Goal: Transaction & Acquisition: Register for event/course

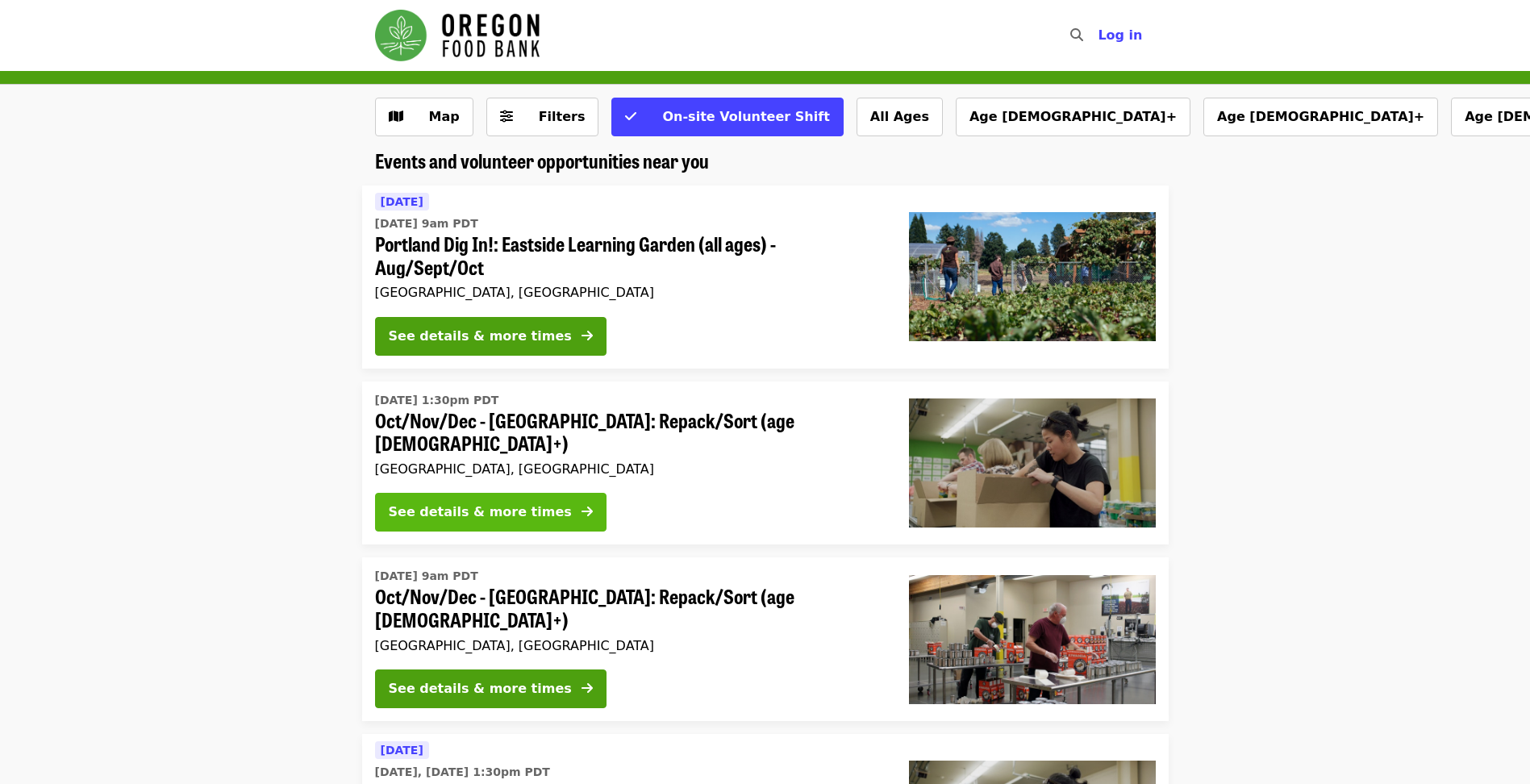
click at [455, 502] on div "See details & more times" at bounding box center [480, 512] width 183 height 20
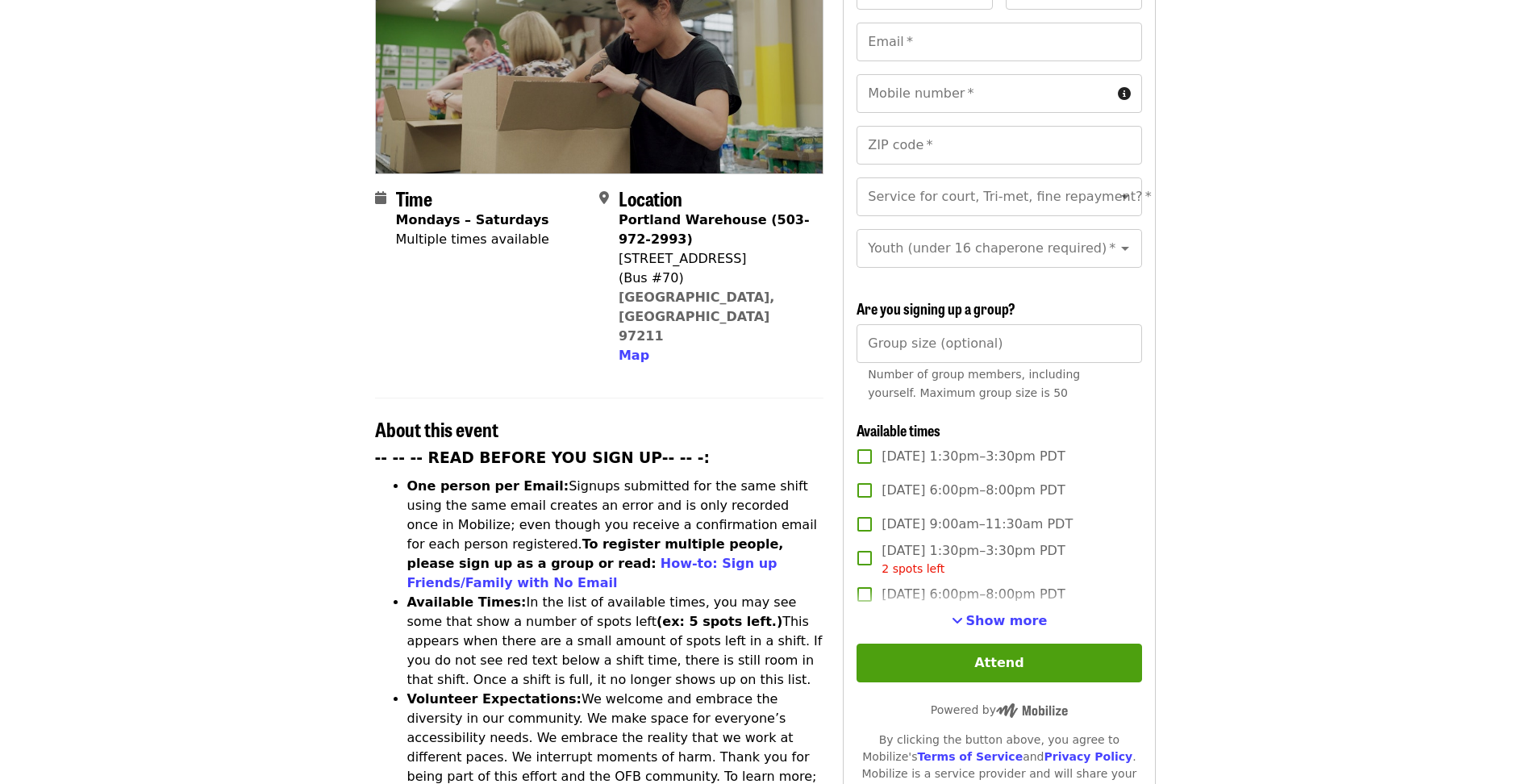
scroll to position [323, 0]
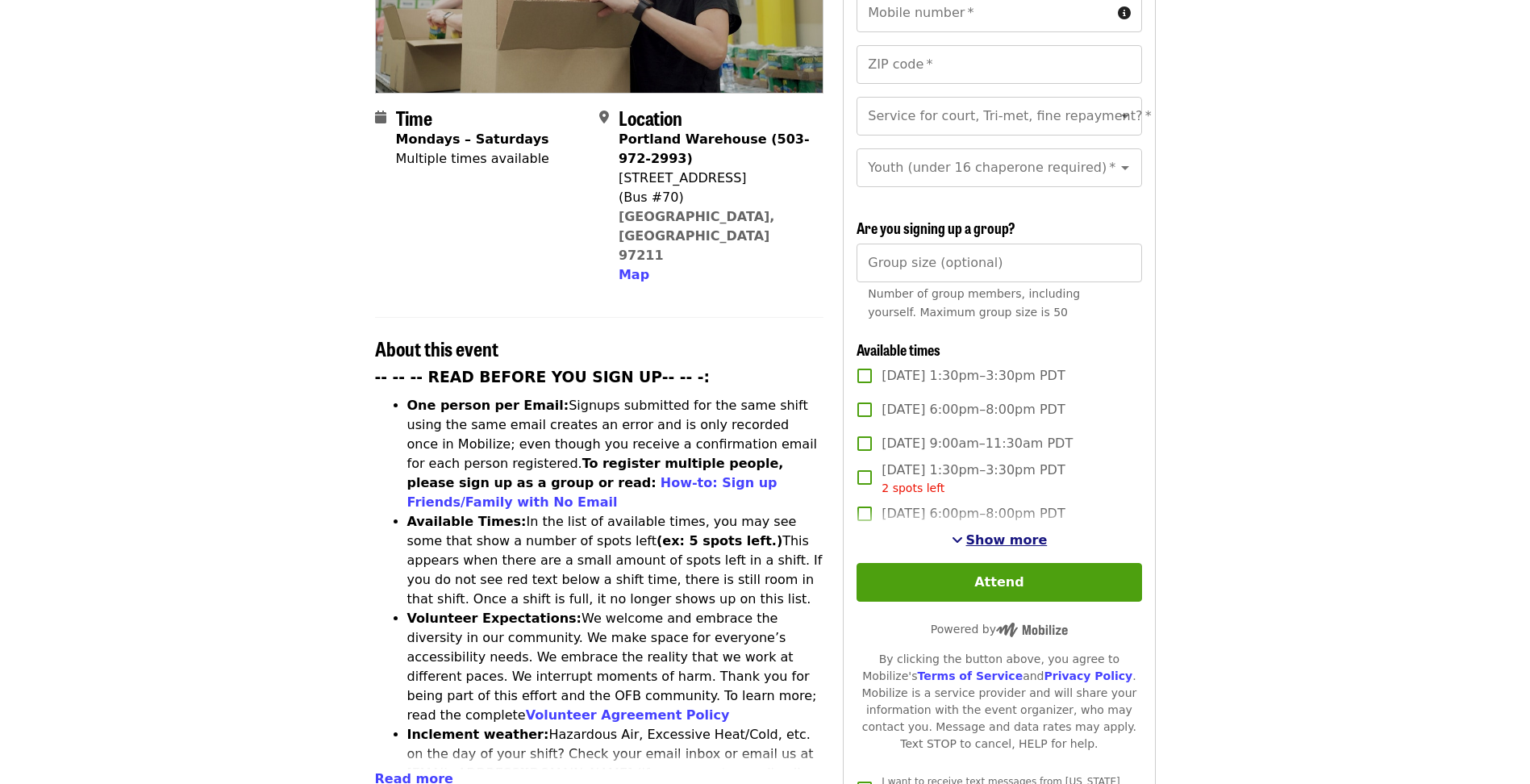
click at [1011, 538] on span "Show more" at bounding box center [1007, 540] width 82 height 15
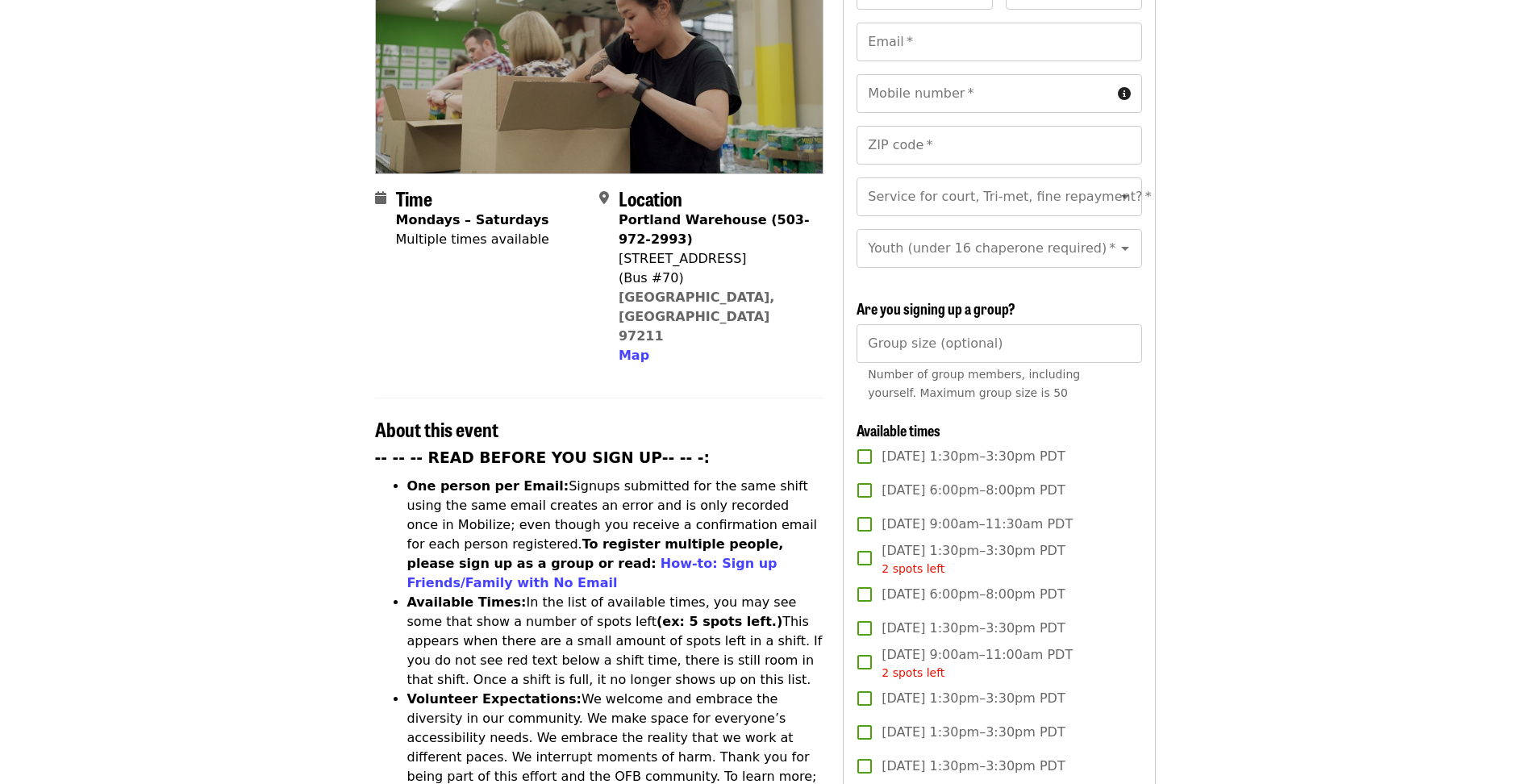
scroll to position [0, 0]
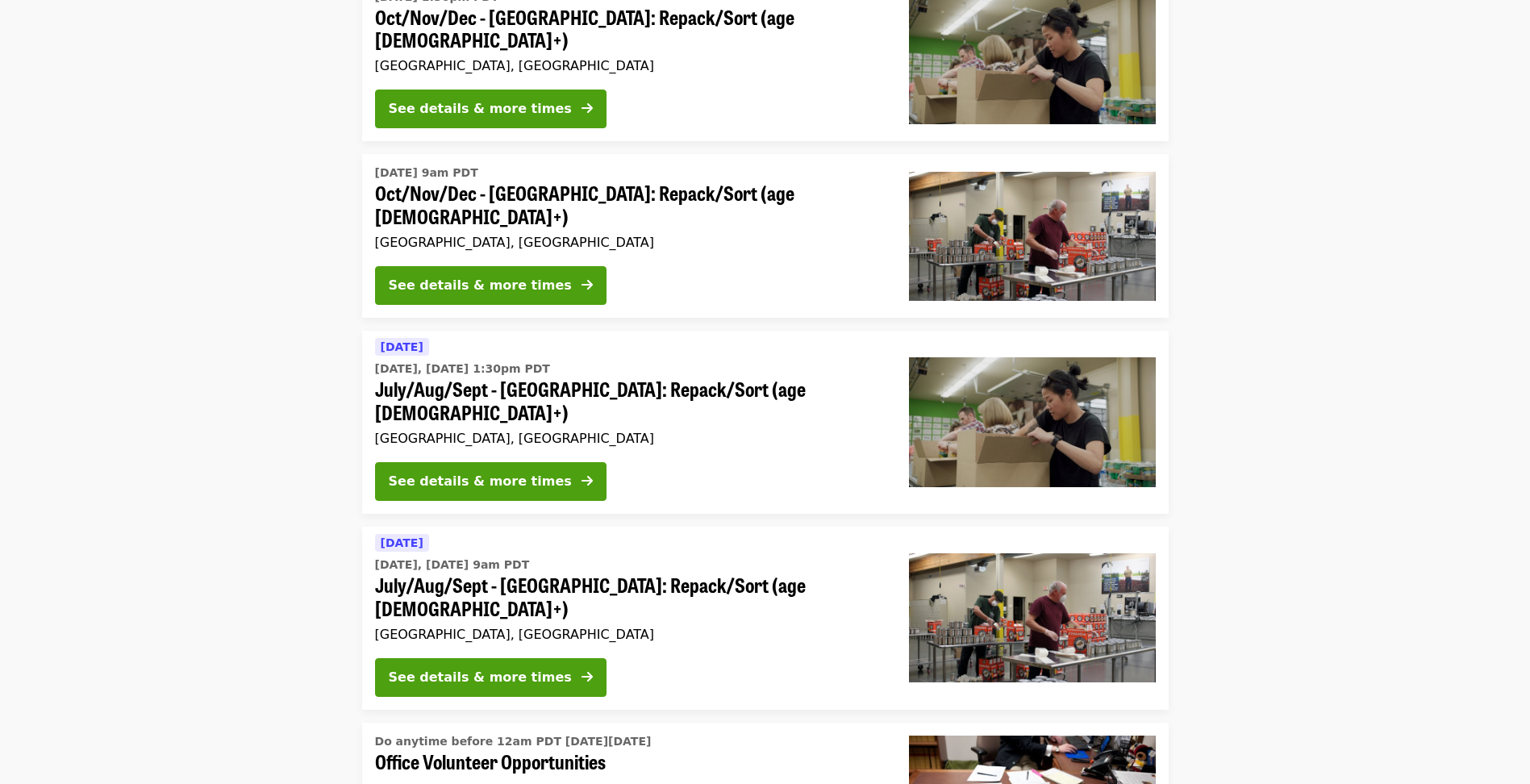
scroll to position [806, 0]
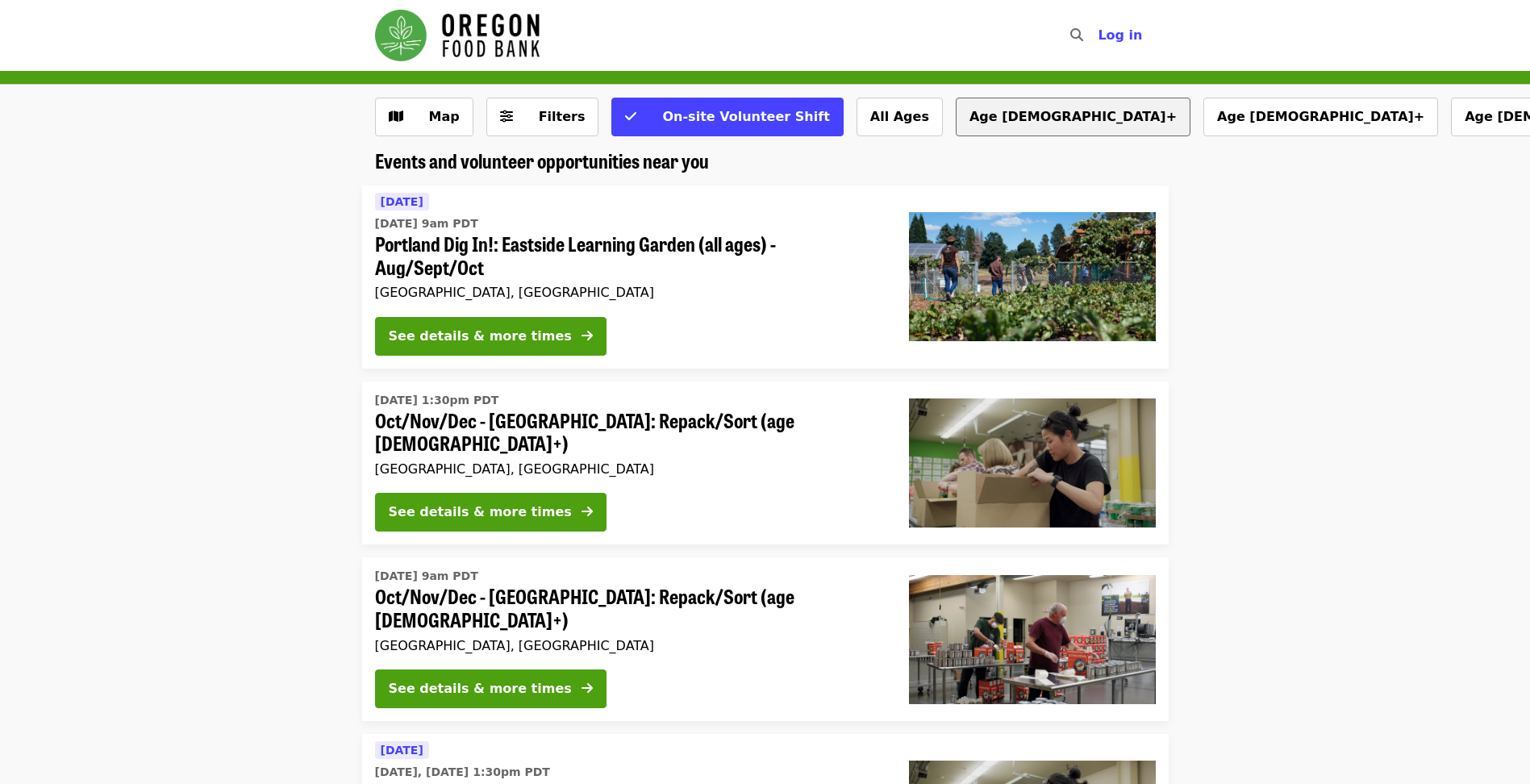
click at [956, 122] on button "Age [DEMOGRAPHIC_DATA]+" at bounding box center [1073, 117] width 235 height 39
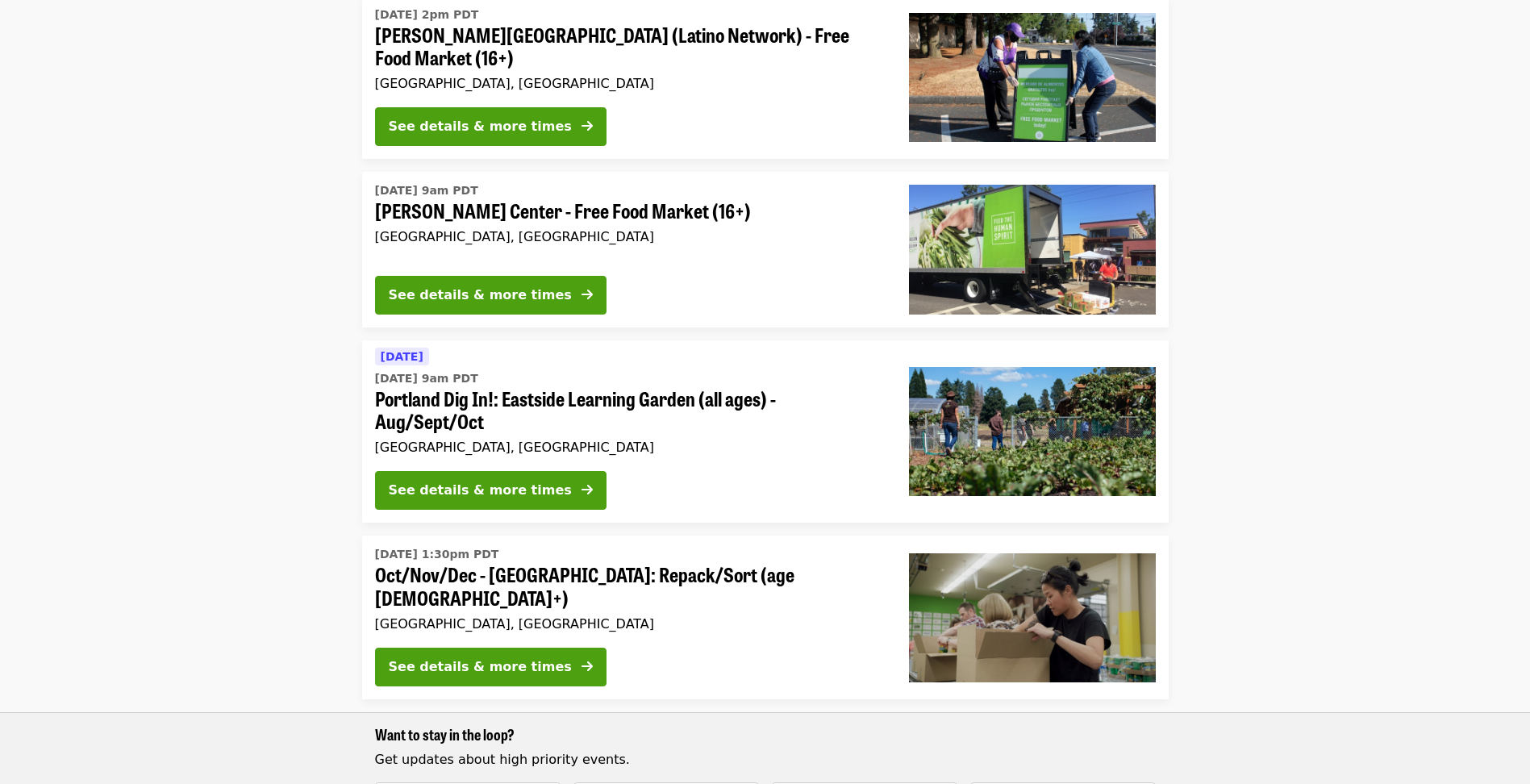
scroll to position [645, 0]
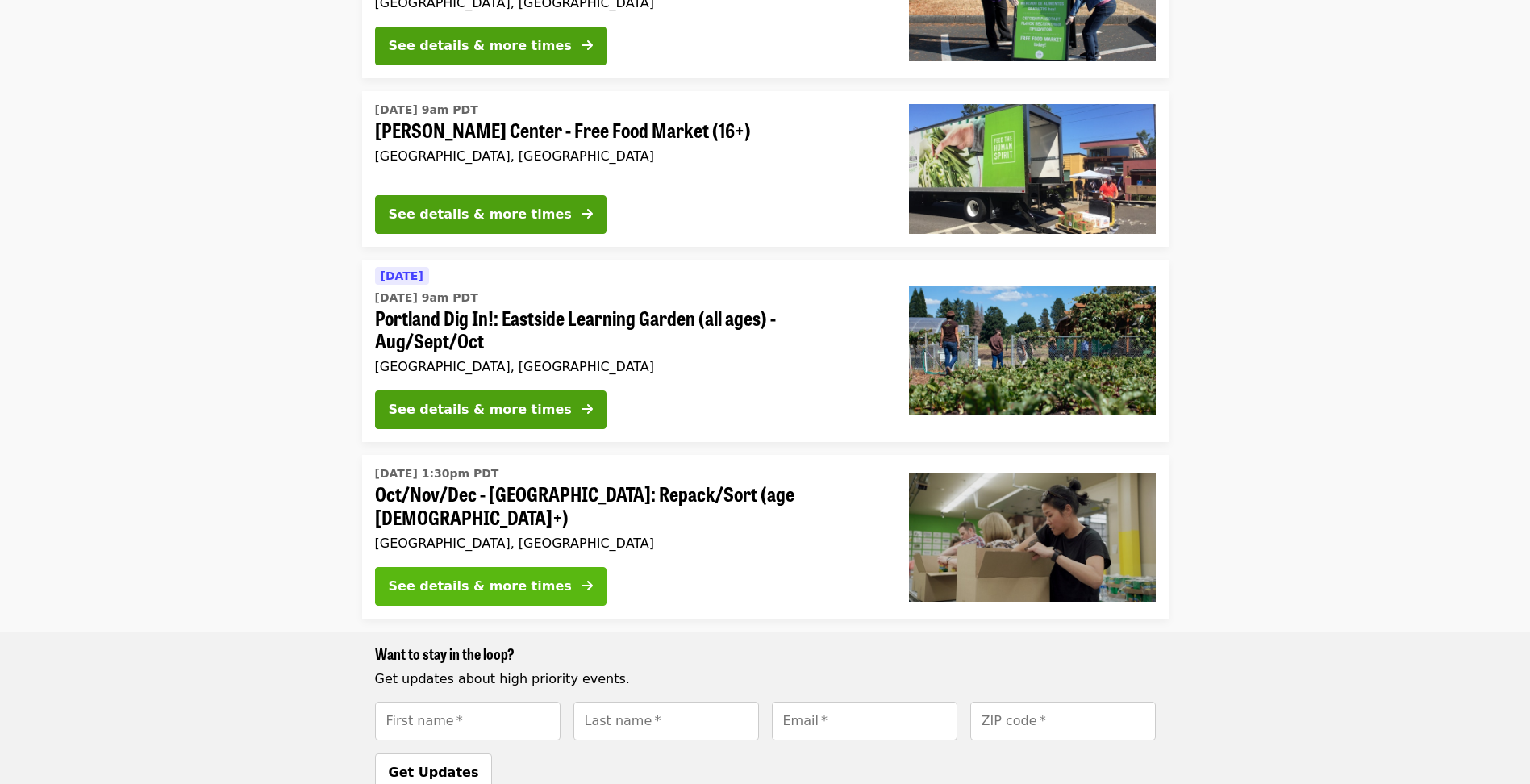
click at [428, 576] on div "See details & more times" at bounding box center [480, 586] width 183 height 20
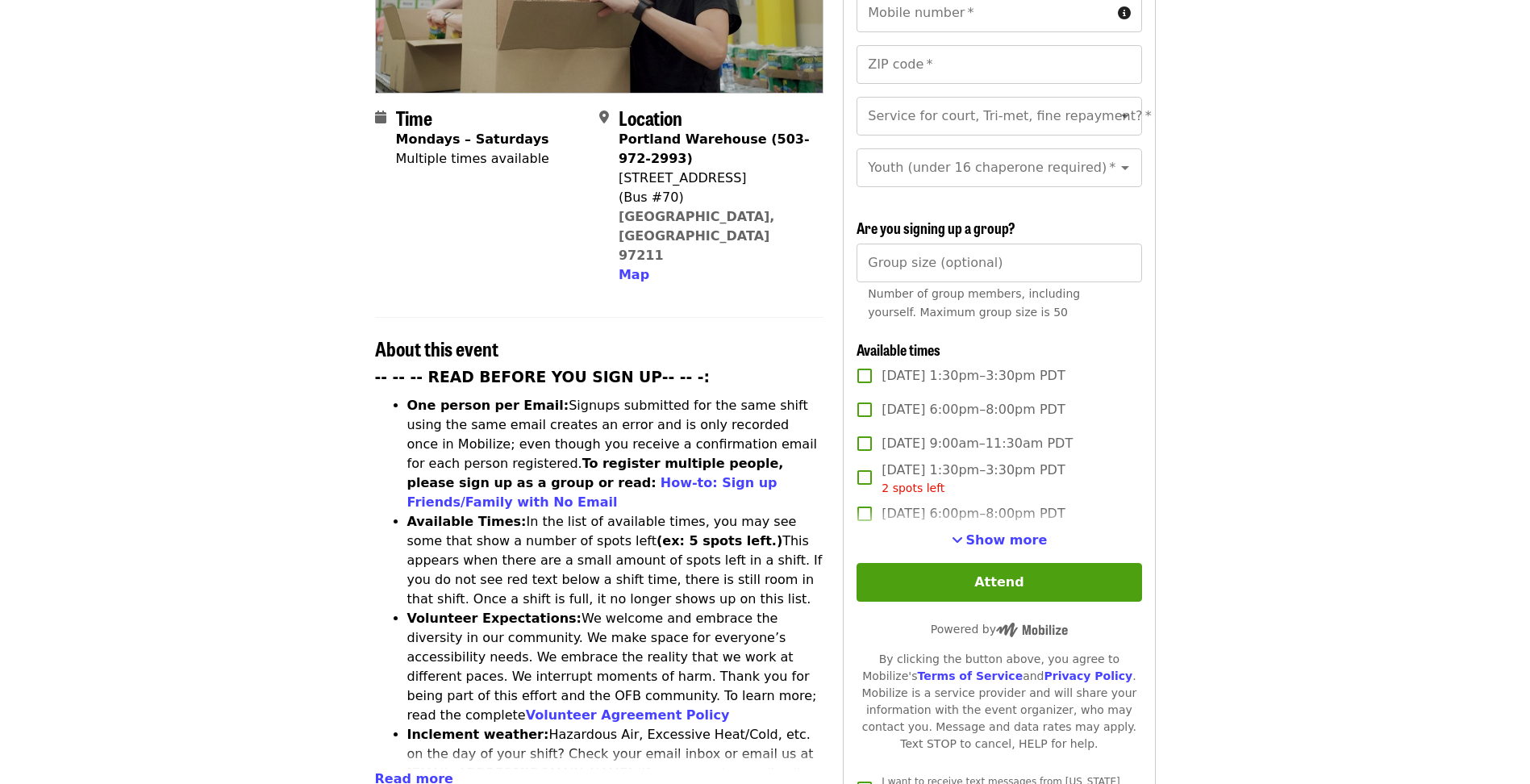
scroll to position [403, 0]
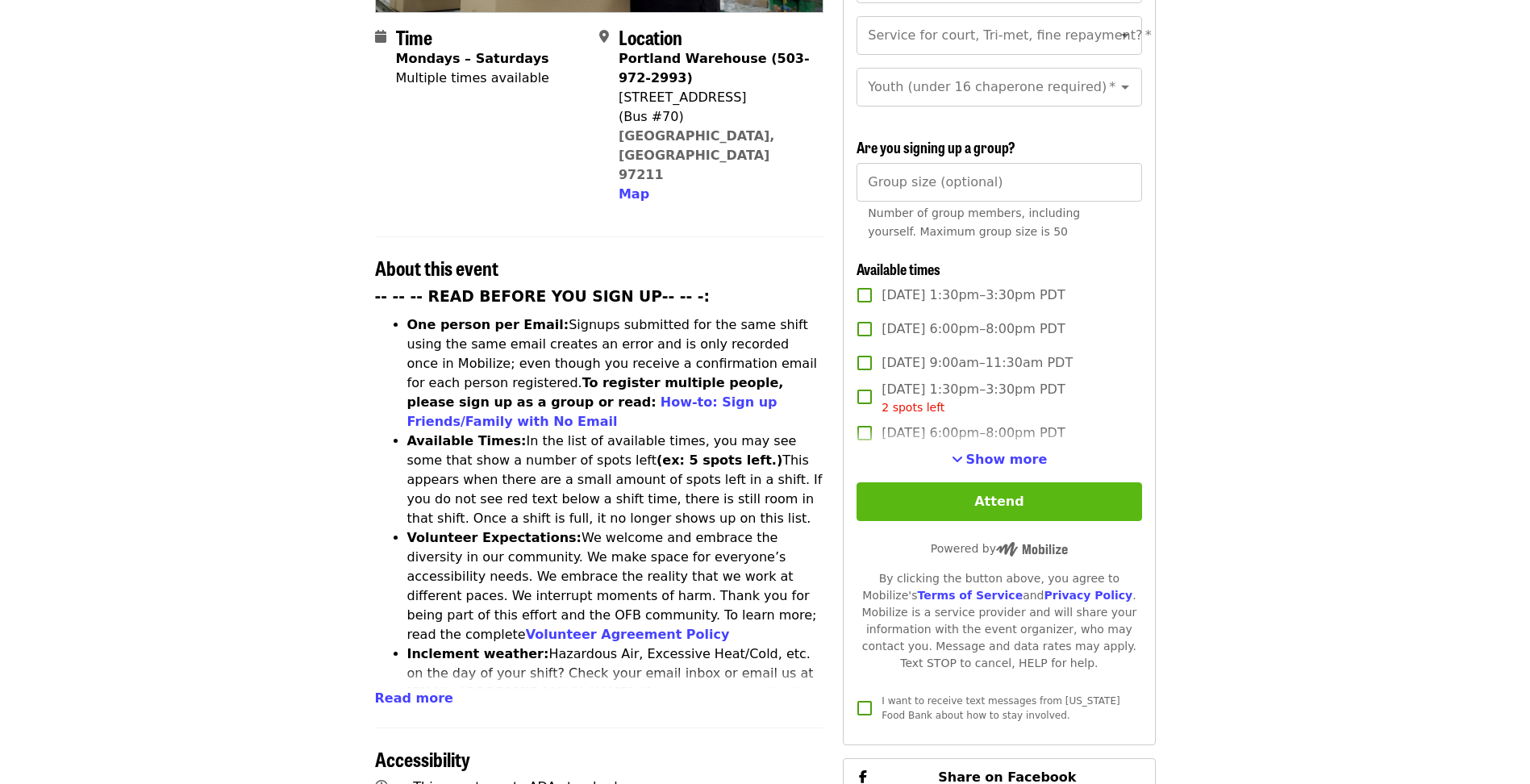
click at [1009, 492] on button "Attend" at bounding box center [998, 501] width 284 height 39
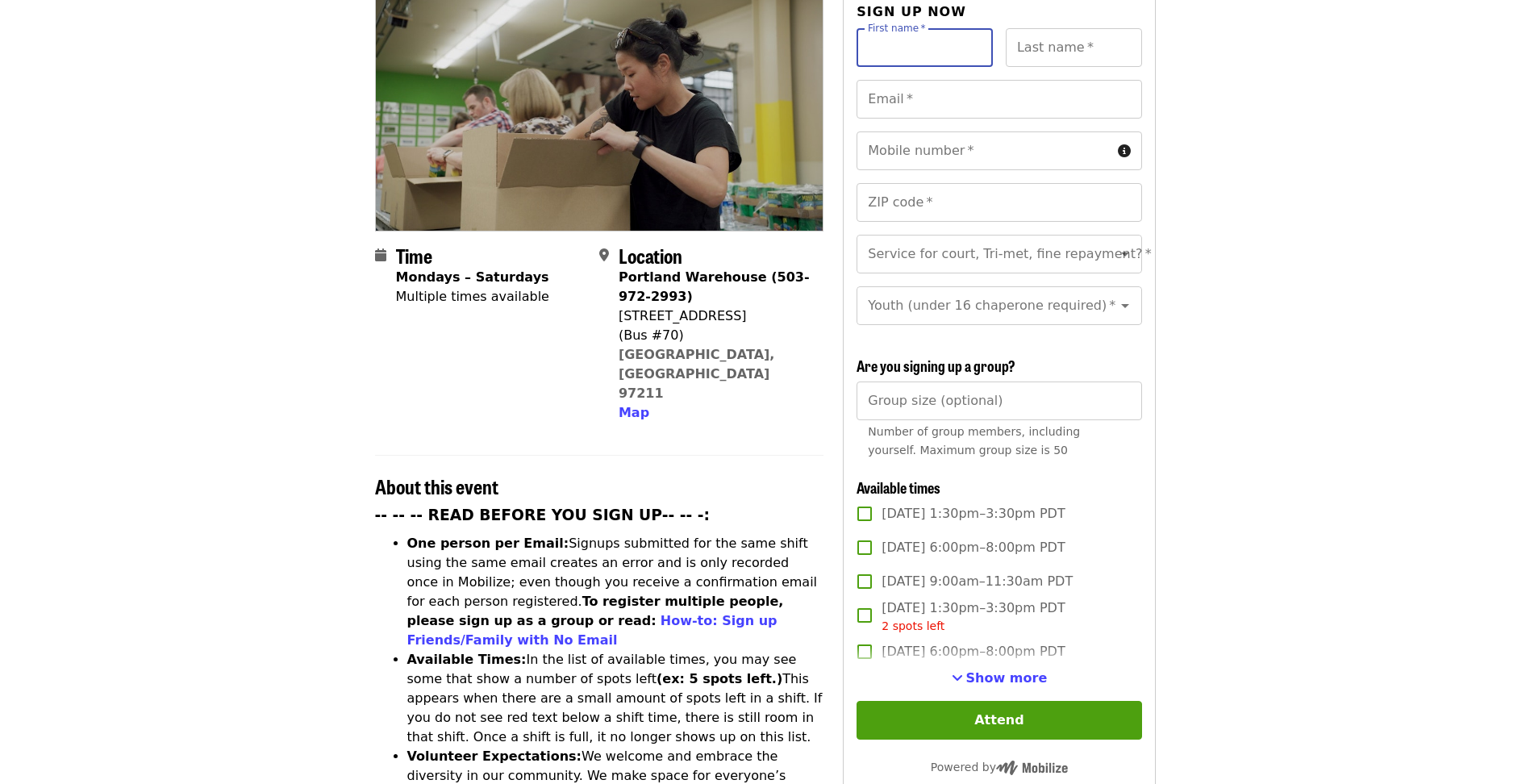
scroll to position [346, 0]
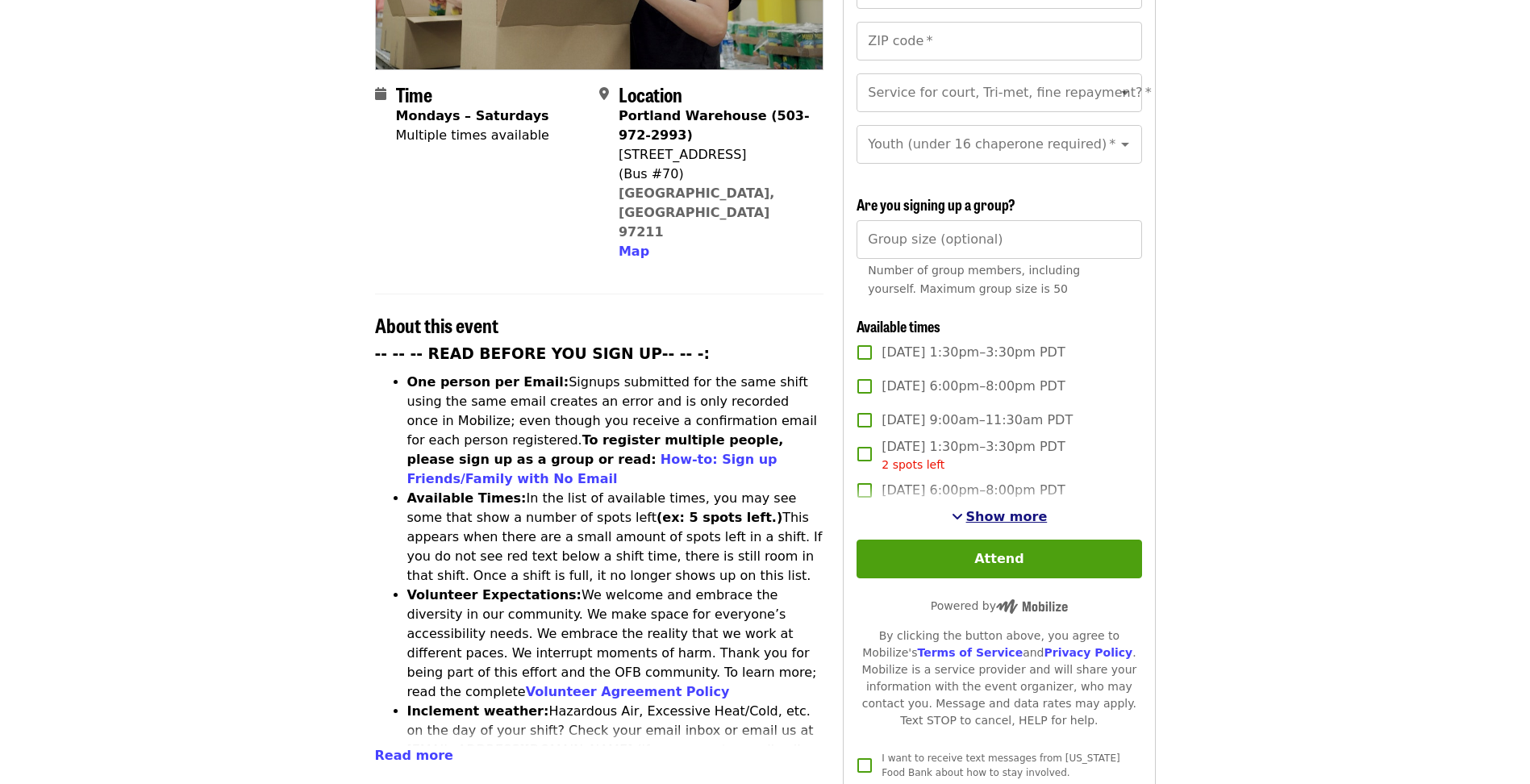
click at [1003, 509] on span "Show more" at bounding box center [1007, 516] width 82 height 15
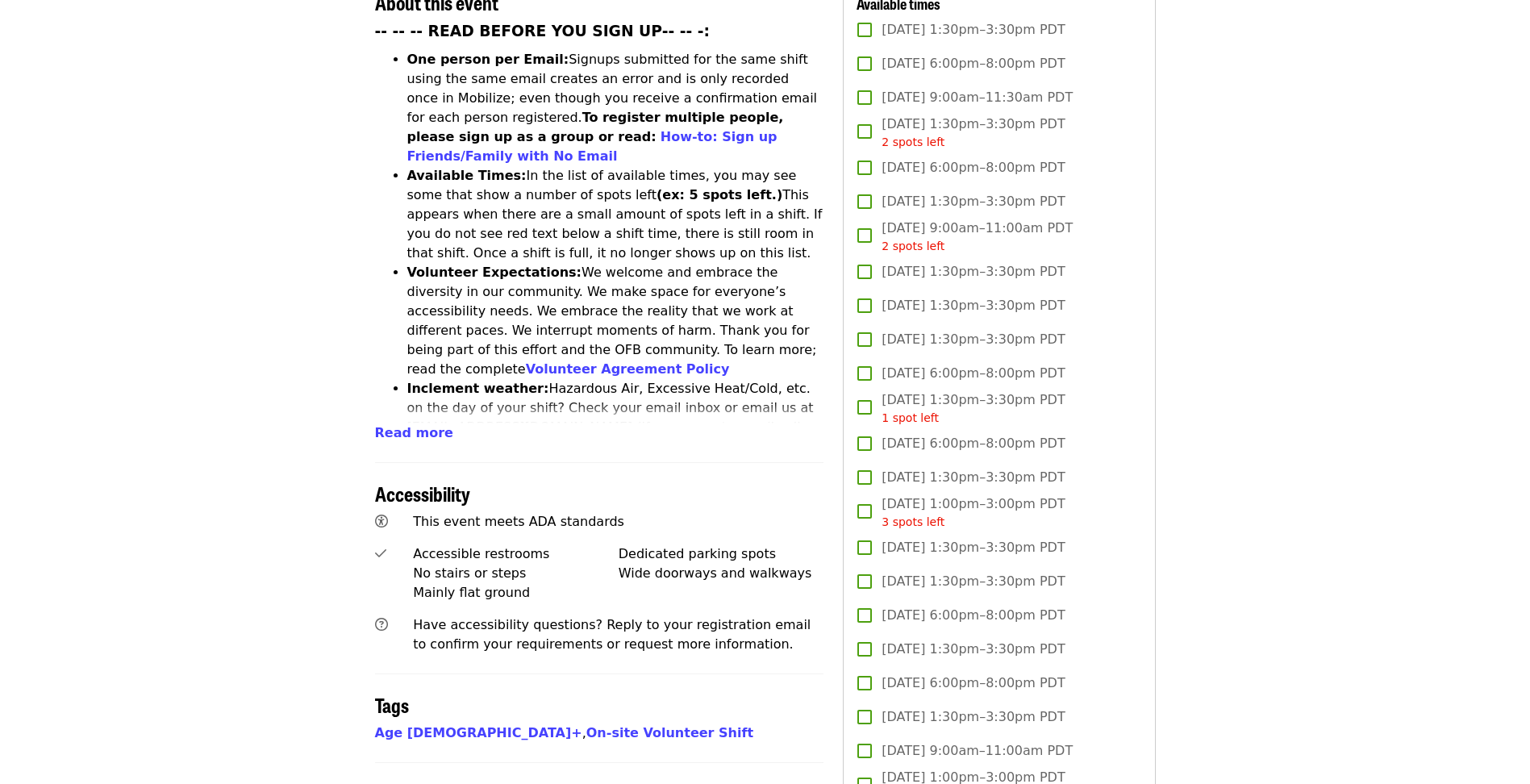
scroll to position [507, 0]
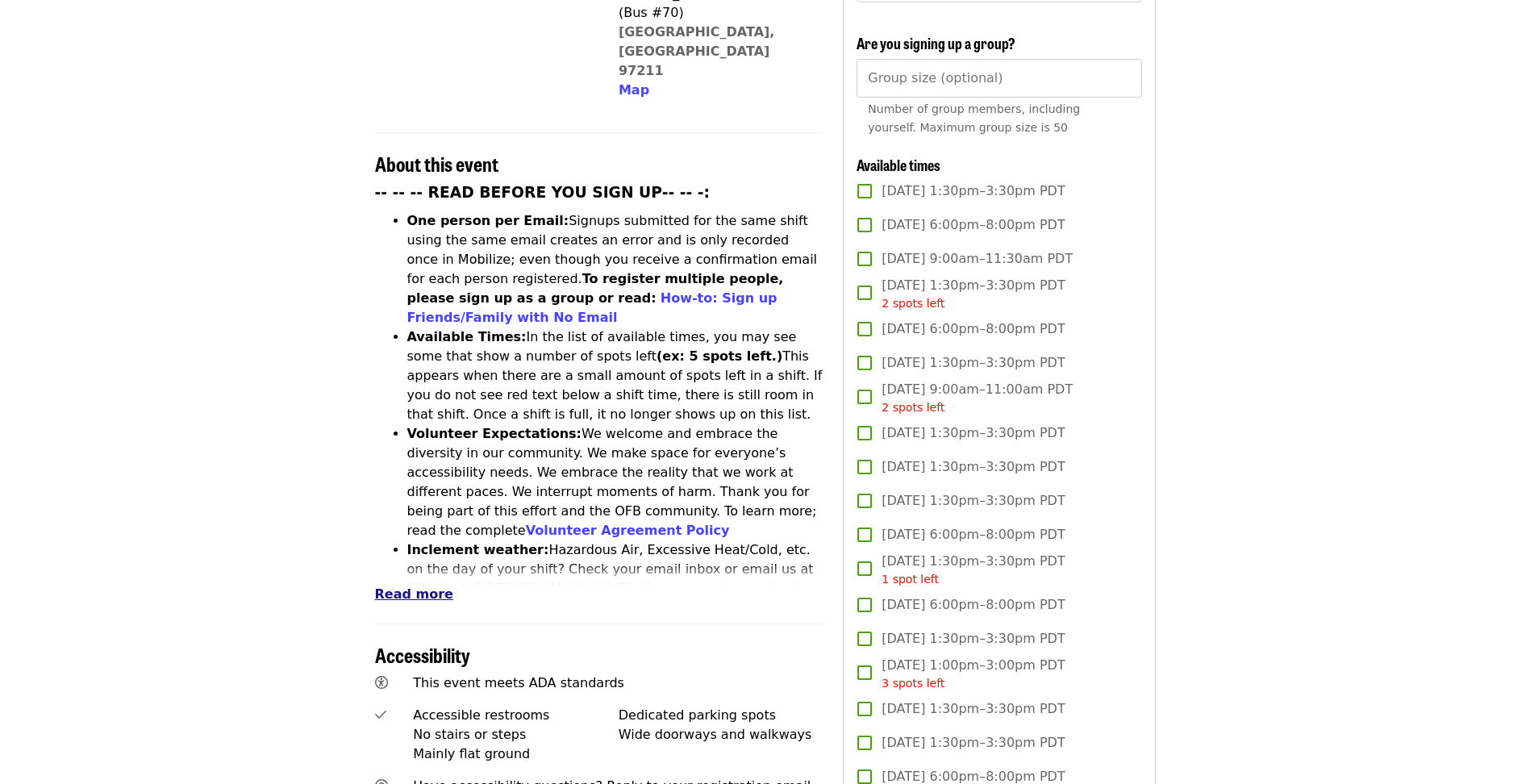
click at [414, 586] on span "Read more" at bounding box center [414, 594] width 78 height 15
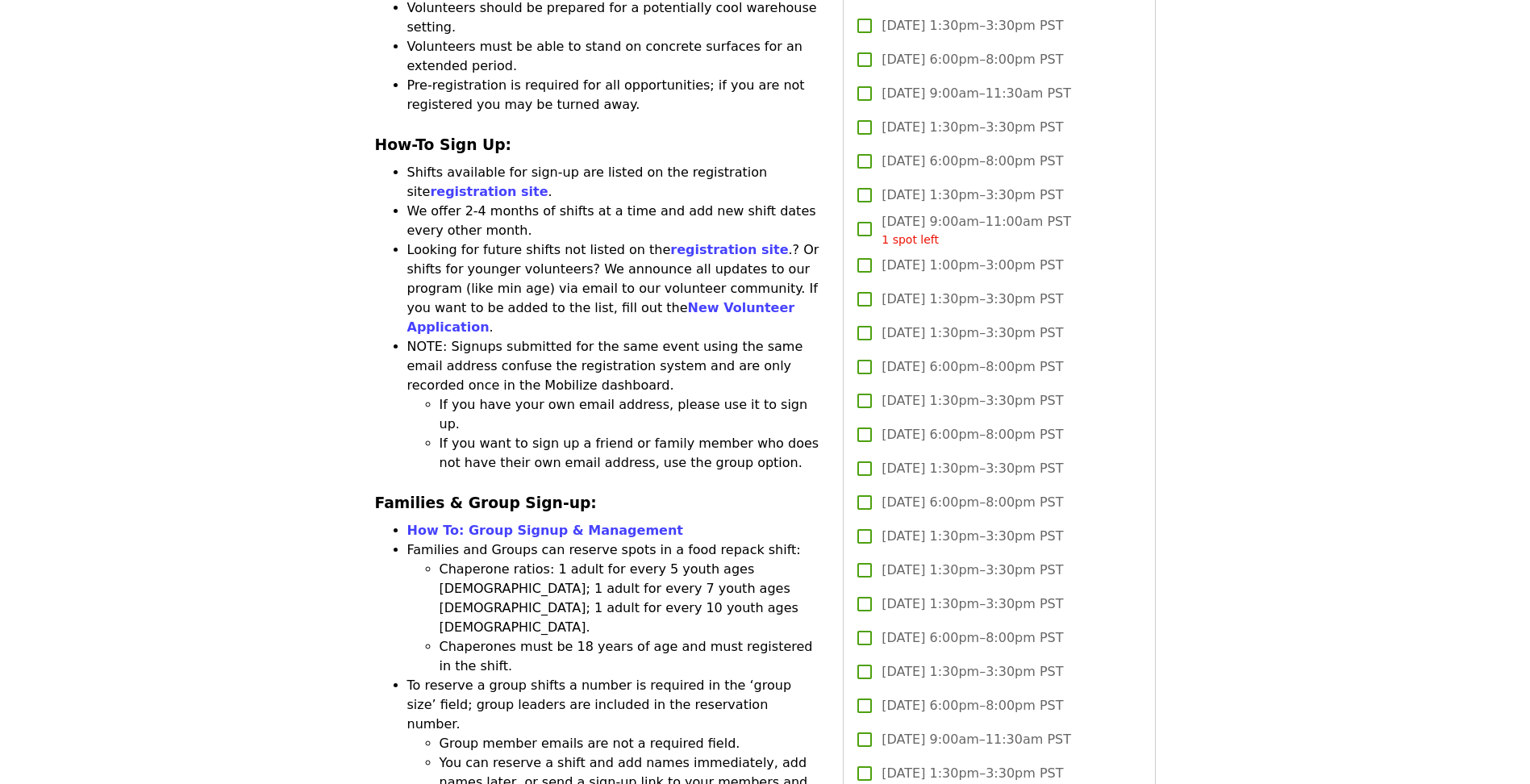
scroll to position [2200, 0]
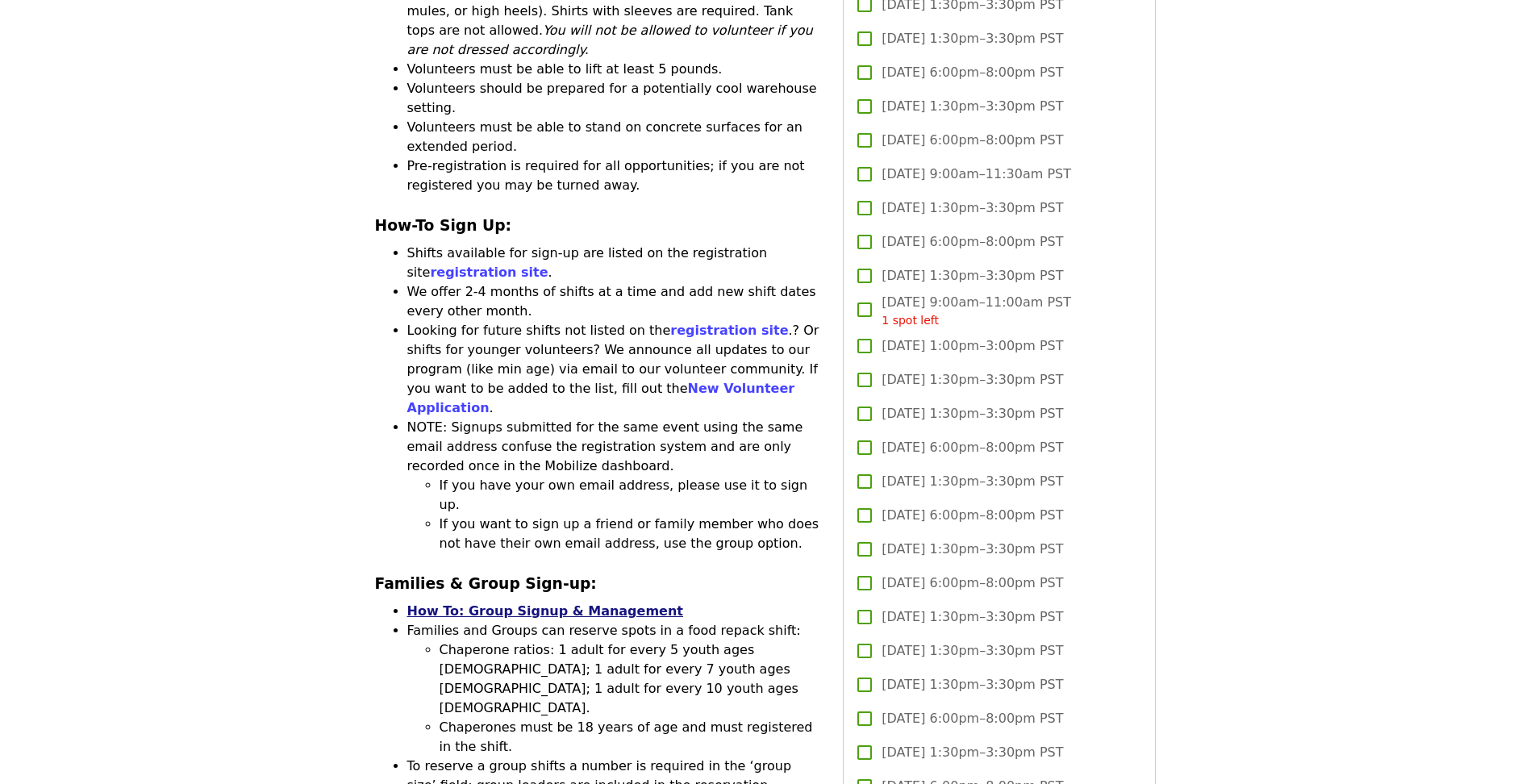
click at [439, 603] on link "How To: Group Signup & Management" at bounding box center [545, 611] width 276 height 15
